Goal: Task Accomplishment & Management: Complete application form

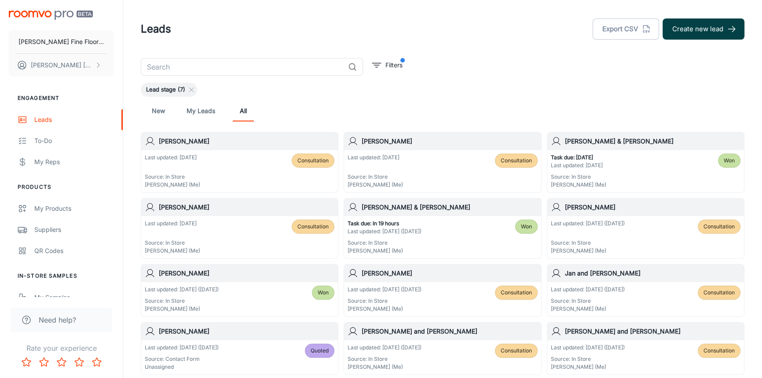
click at [691, 26] on button "Create new lead" at bounding box center [703, 28] width 82 height 21
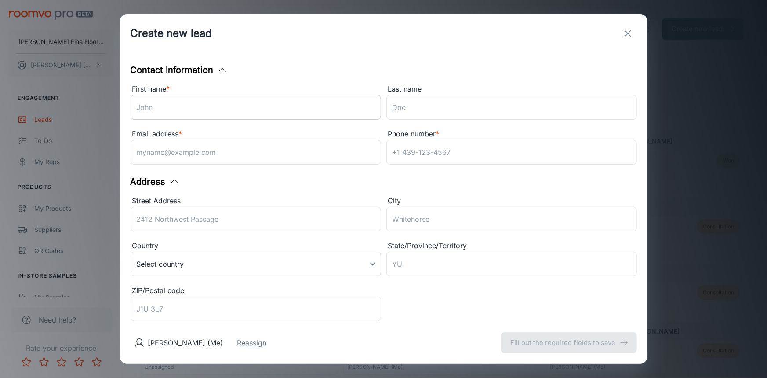
click at [227, 105] on input "First name *" at bounding box center [256, 107] width 251 height 25
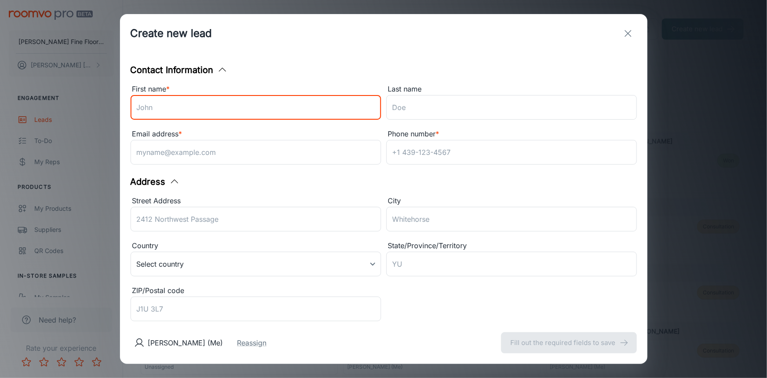
click at [290, 61] on div "Contact Information First name * ​ Last name ​ Email address * ​ Phone number *…" at bounding box center [384, 187] width 528 height 269
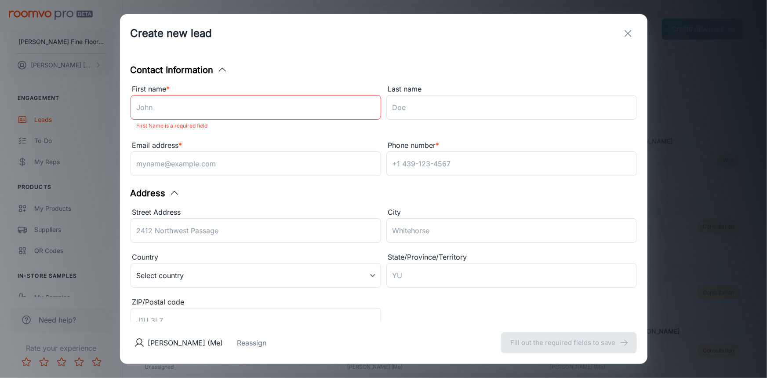
click at [250, 108] on input "First name *" at bounding box center [256, 107] width 251 height 25
click at [469, 107] on input "Last name" at bounding box center [512, 107] width 251 height 25
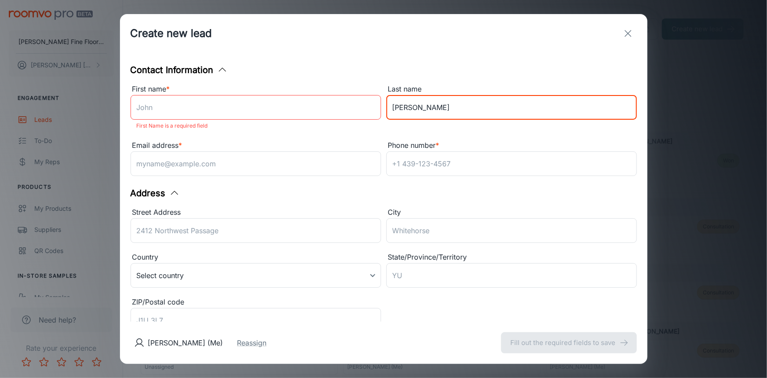
type input "[PERSON_NAME]"
click at [216, 119] on input "First name *" at bounding box center [256, 107] width 251 height 25
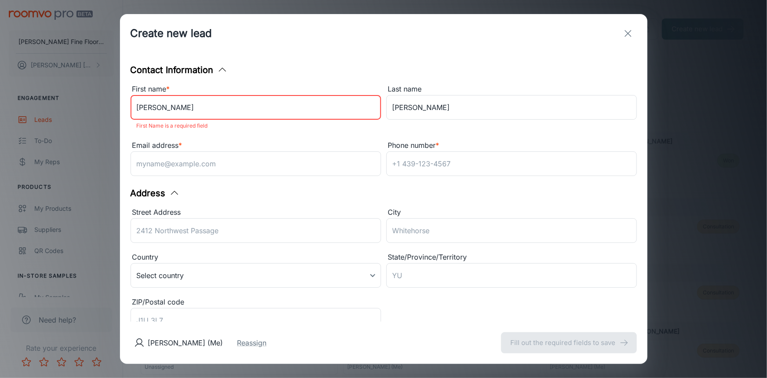
type input "[PERSON_NAME]"
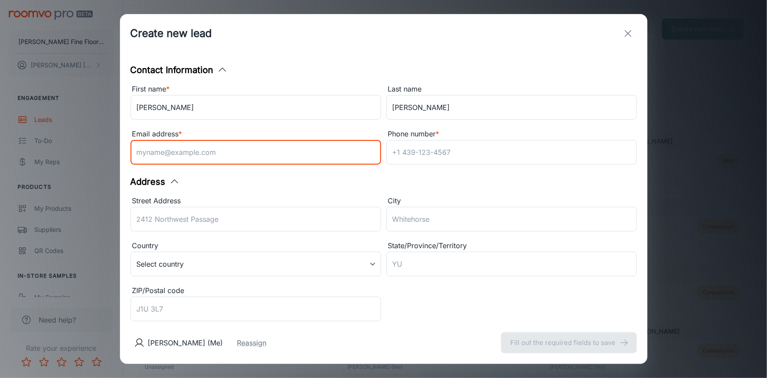
click at [190, 157] on input "Email address *" at bounding box center [256, 152] width 251 height 25
type input "[EMAIL_ADDRESS][DOMAIN_NAME]"
click at [150, 106] on input "[PERSON_NAME]" at bounding box center [256, 107] width 251 height 25
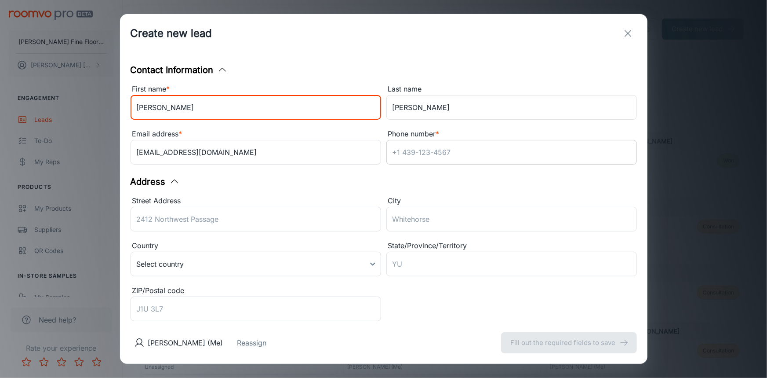
type input "[PERSON_NAME]"
click at [478, 153] on input "Phone number *" at bounding box center [512, 152] width 251 height 25
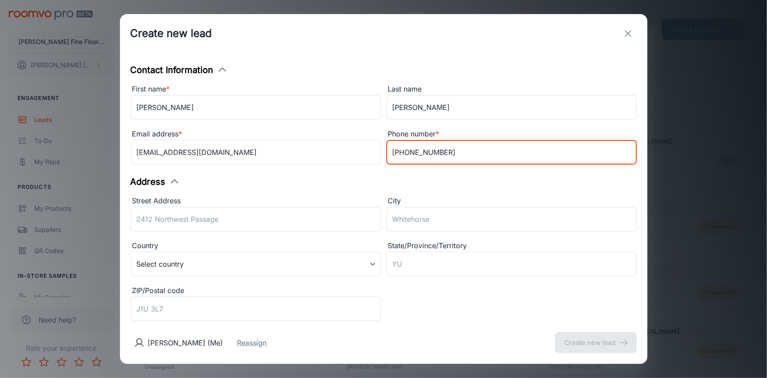
click at [401, 151] on input "[PHONE_NUMBER]" at bounding box center [512, 152] width 251 height 25
type input "[PHONE_NUMBER]"
click at [238, 220] on input "Street Address" at bounding box center [256, 219] width 251 height 25
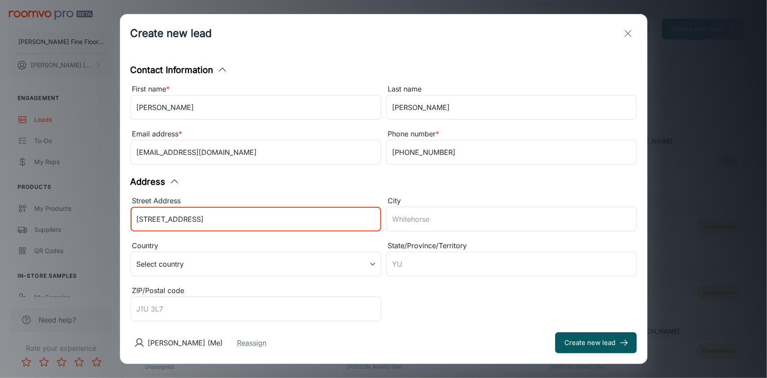
type input "[STREET_ADDRESS]"
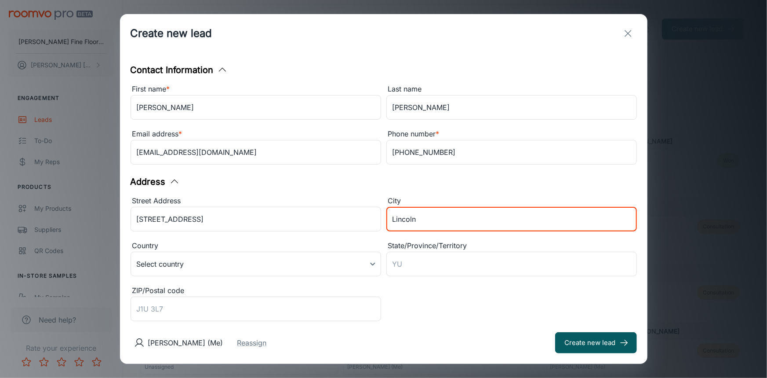
type input "Lincoln"
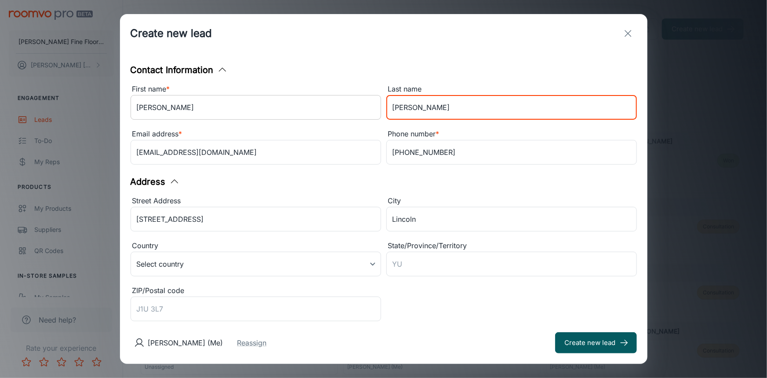
drag, startPoint x: 416, startPoint y: 108, endPoint x: 346, endPoint y: 116, distance: 70.4
click at [347, 116] on div "First name * [PERSON_NAME] ​ Last name [PERSON_NAME] ​ Email address * [EMAIL_A…" at bounding box center [381, 123] width 512 height 90
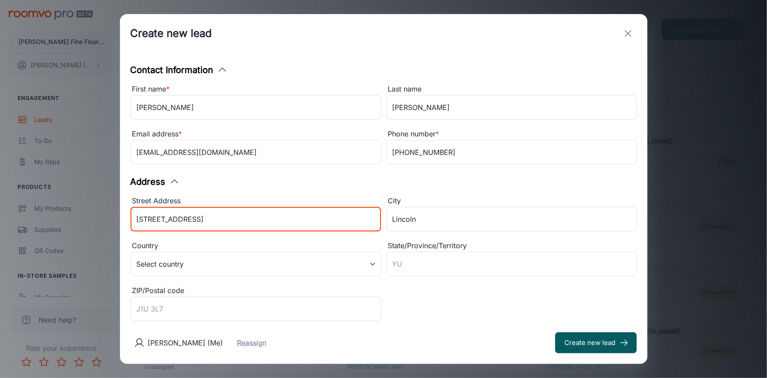
drag, startPoint x: 217, startPoint y: 216, endPoint x: 89, endPoint y: 230, distance: 129.2
click at [88, 232] on div "Create new lead Contact Information First name * [PERSON_NAME] ​ Last name [PER…" at bounding box center [383, 189] width 767 height 378
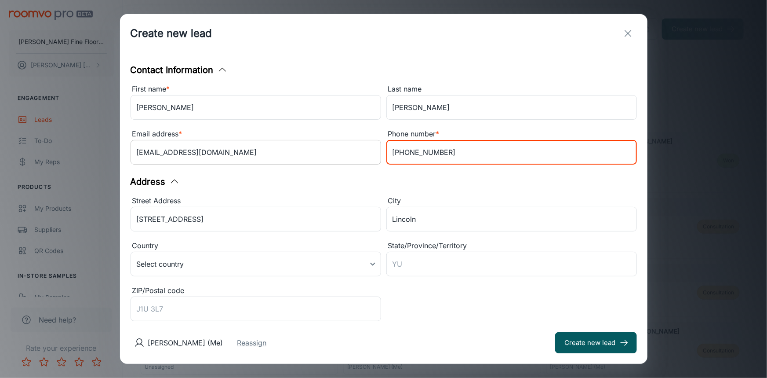
drag, startPoint x: 439, startPoint y: 152, endPoint x: 370, endPoint y: 153, distance: 69.0
click at [370, 153] on div "First name * [PERSON_NAME] ​ Last name [PERSON_NAME] ​ Email address * [EMAIL_A…" at bounding box center [381, 123] width 512 height 90
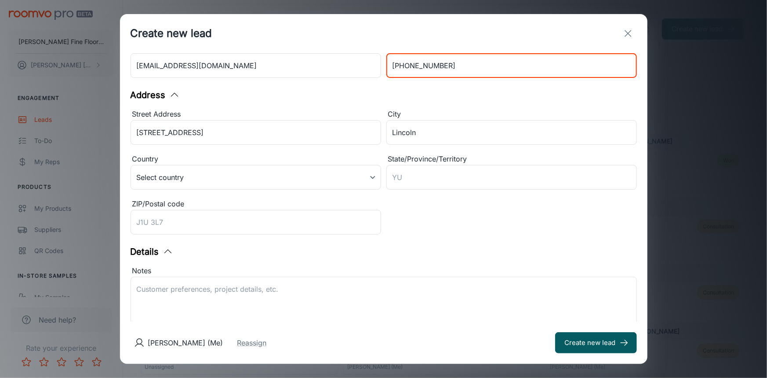
scroll to position [163, 0]
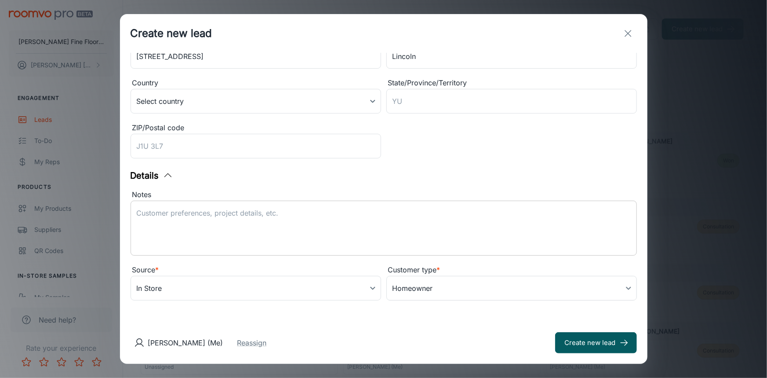
click at [270, 211] on textarea "Notes" at bounding box center [384, 228] width 494 height 40
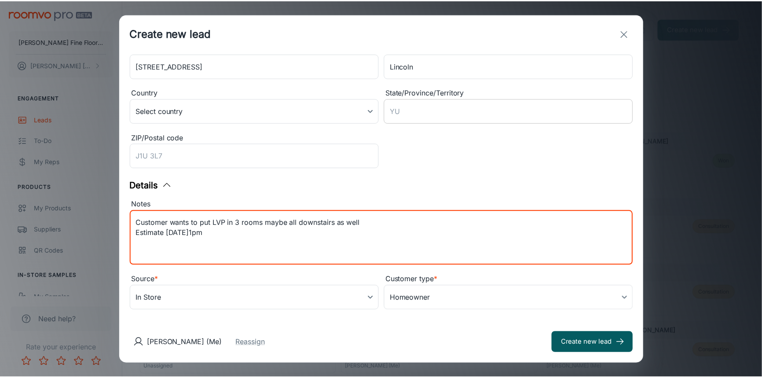
scroll to position [160, 0]
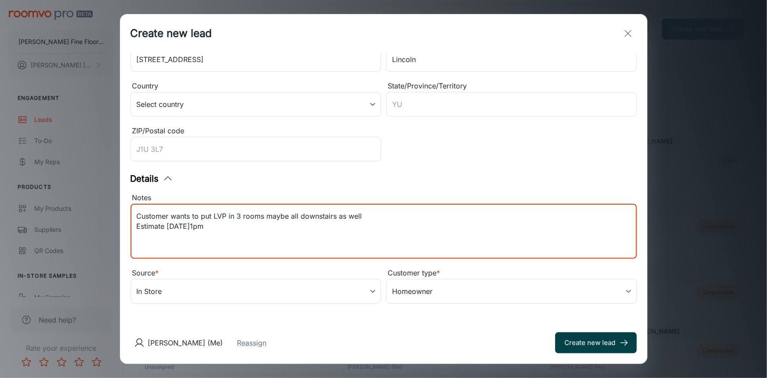
type textarea "Customer wants to put LVP in 3 rooms maybe all downstairs as well Estimate [DAT…"
click at [595, 345] on button "Create new lead" at bounding box center [596, 342] width 82 height 21
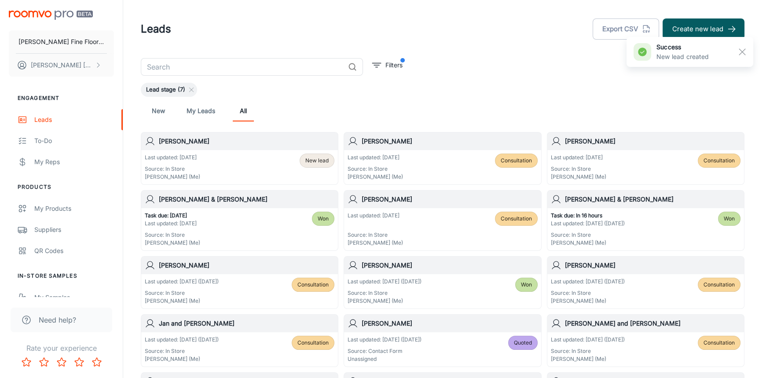
click at [240, 137] on h6 "[PERSON_NAME]" at bounding box center [246, 141] width 175 height 10
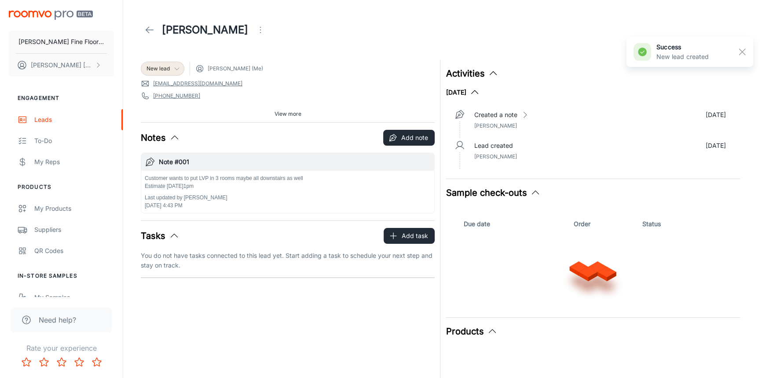
click at [175, 67] on icon at bounding box center [176, 68] width 7 height 7
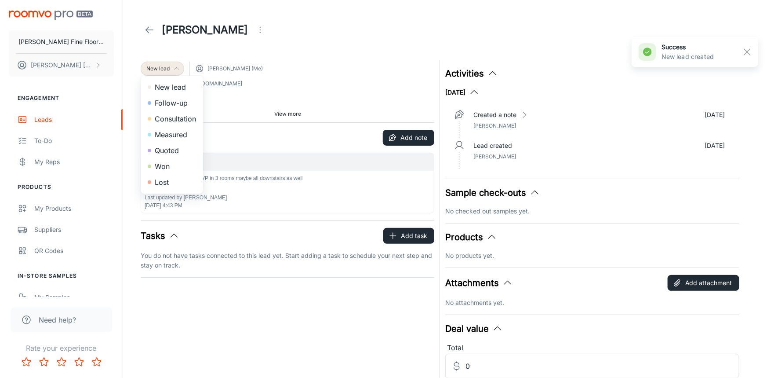
click at [173, 116] on li "Consultation" at bounding box center [172, 119] width 62 height 16
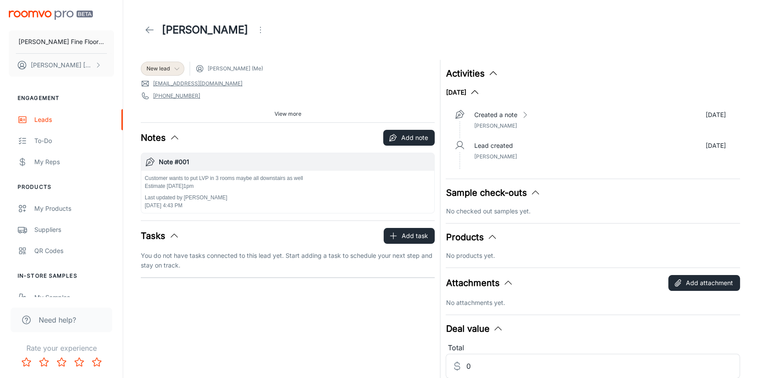
click at [294, 116] on span "View more" at bounding box center [287, 114] width 27 height 8
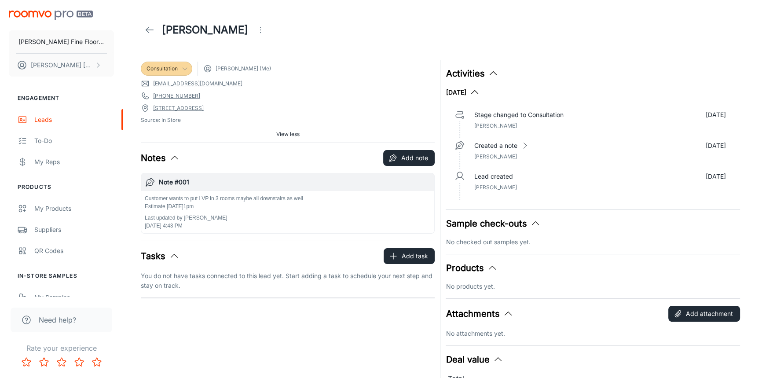
click at [151, 30] on icon at bounding box center [149, 30] width 11 height 11
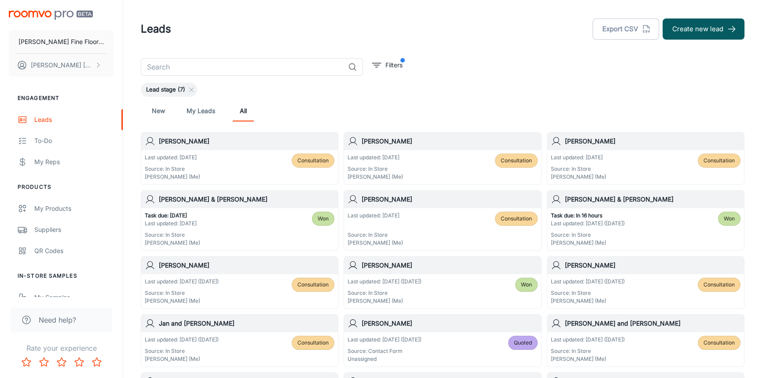
click at [217, 145] on h6 "[PERSON_NAME]" at bounding box center [246, 141] width 175 height 10
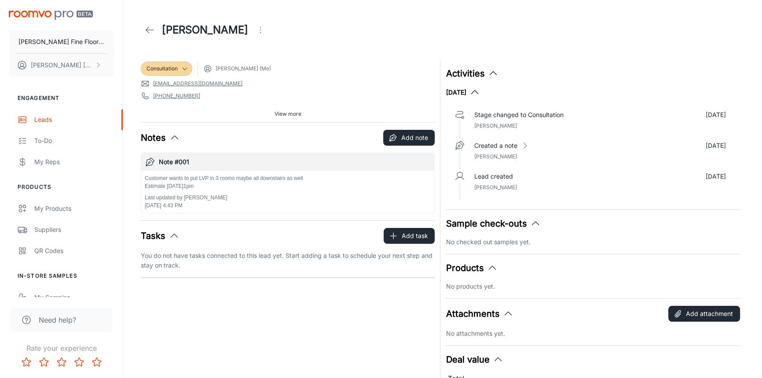
click at [255, 180] on p "Customer wants to put LVP in 3 rooms maybe all downstairs as well Estimate [DAT…" at bounding box center [224, 182] width 158 height 16
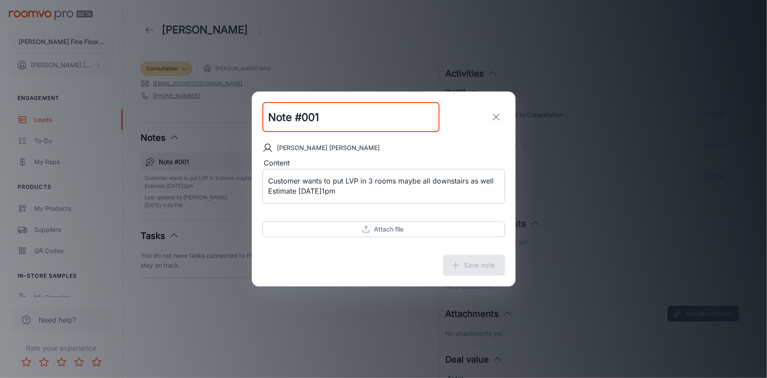
click at [494, 182] on textarea "Customer wants to put LVP in 3 rooms maybe all downstairs as well Estimate [DAT…" at bounding box center [384, 186] width 230 height 20
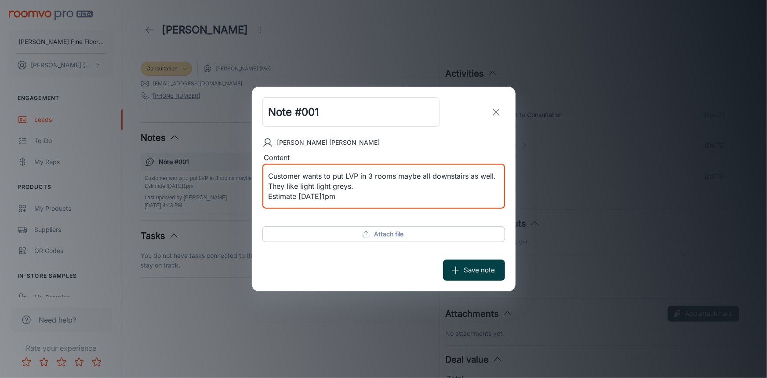
type textarea "Customer wants to put LVP in 3 rooms maybe all downstairs as well. They like li…"
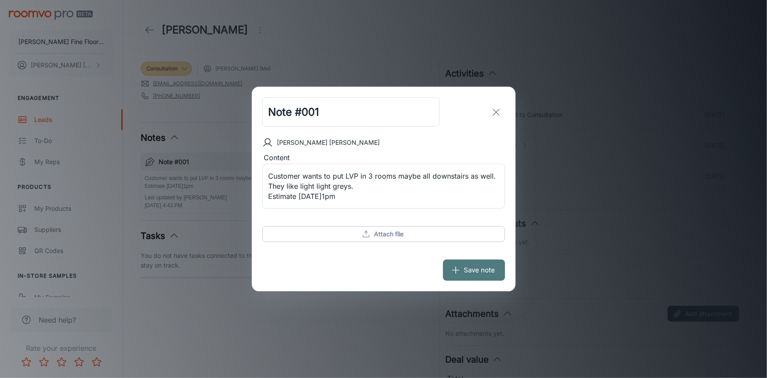
click at [473, 264] on button "Save note" at bounding box center [474, 269] width 62 height 21
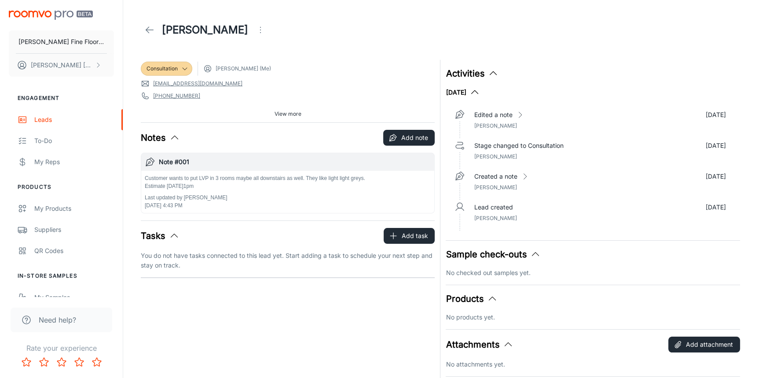
click at [280, 114] on span "View more" at bounding box center [287, 114] width 27 height 8
click at [224, 176] on p "Customer wants to put LVP in 3 rooms maybe all downstairs as well. They like li…" at bounding box center [256, 182] width 222 height 16
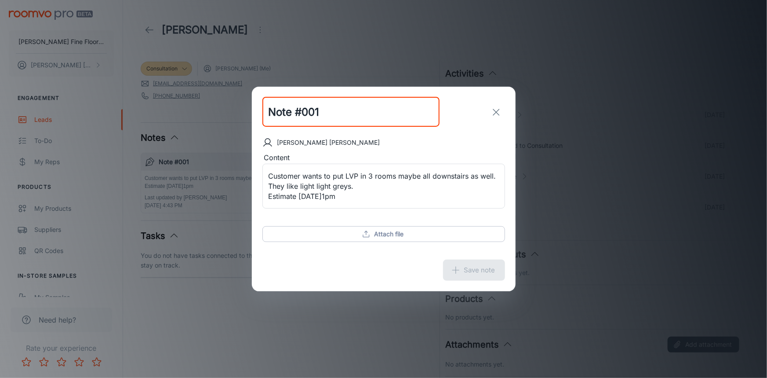
click at [193, 347] on div "Note #001 ​ [PERSON_NAME] Content Customer wants to put LVP in 3 rooms maybe al…" at bounding box center [383, 189] width 767 height 378
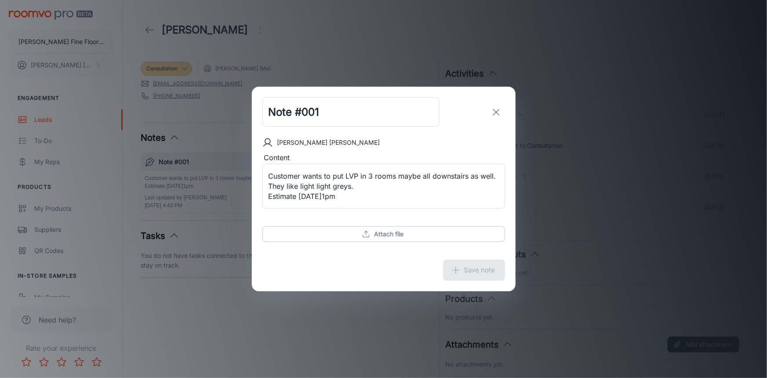
click at [499, 114] on icon "exit" at bounding box center [496, 112] width 11 height 11
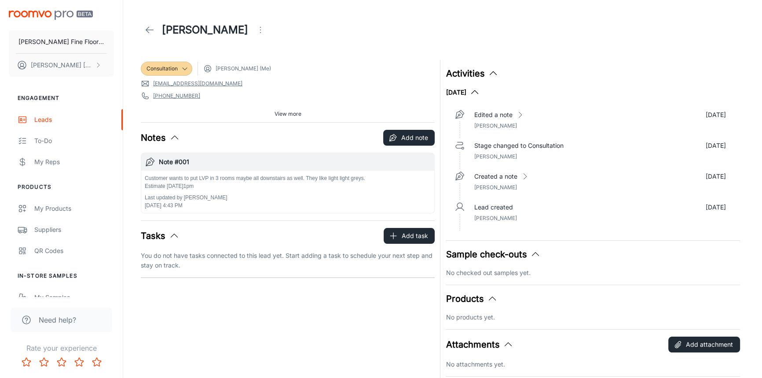
click at [151, 27] on icon at bounding box center [149, 30] width 11 height 11
